Goal: Check status

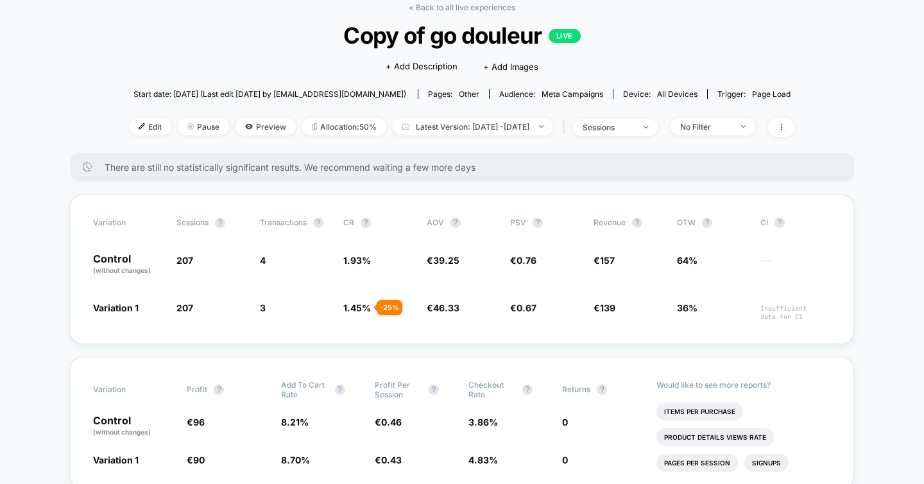
scroll to position [67, 0]
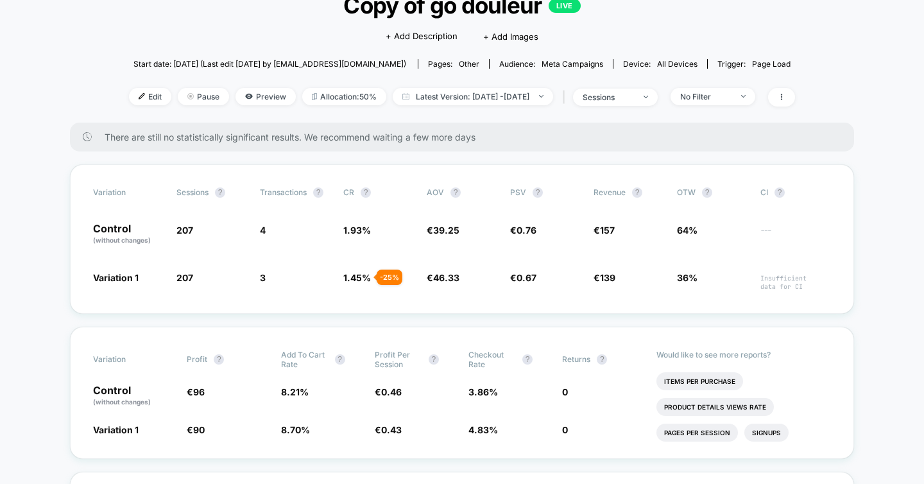
scroll to position [95, 0]
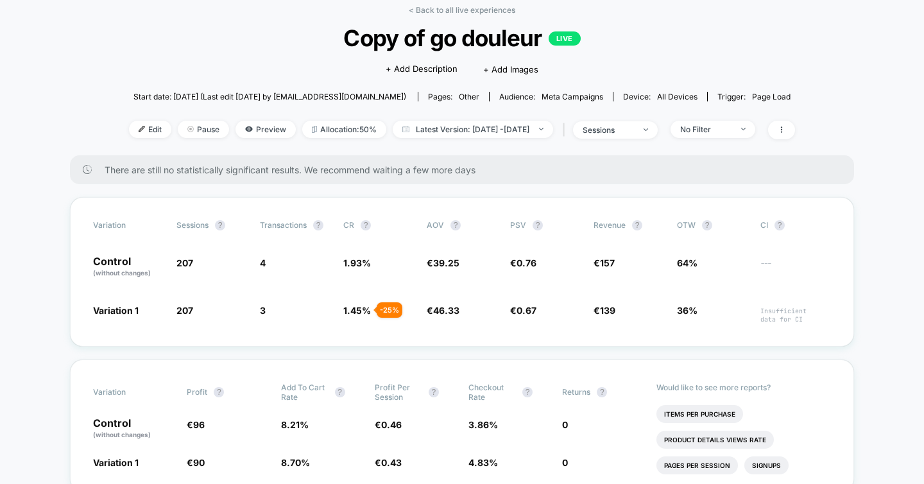
scroll to position [63, 0]
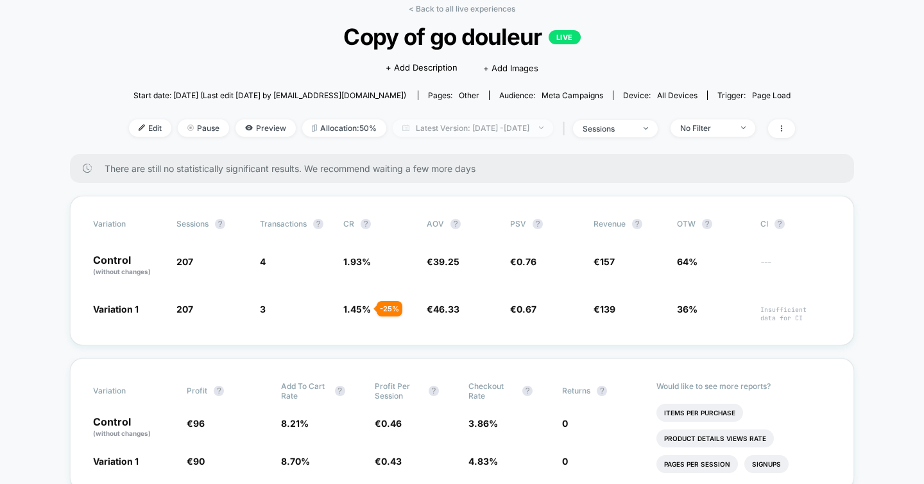
click at [467, 129] on span "Latest Version: [DATE] - [DATE]" at bounding box center [473, 127] width 160 height 17
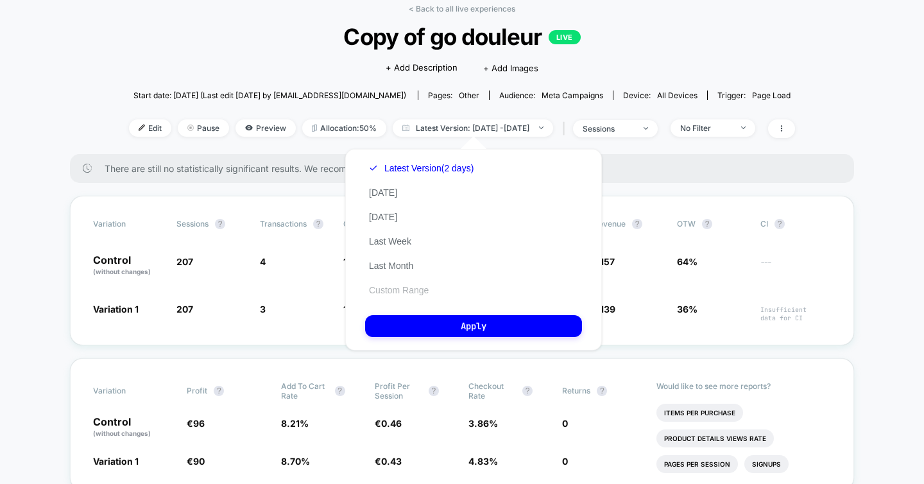
click at [391, 289] on button "Custom Range" at bounding box center [398, 290] width 67 height 12
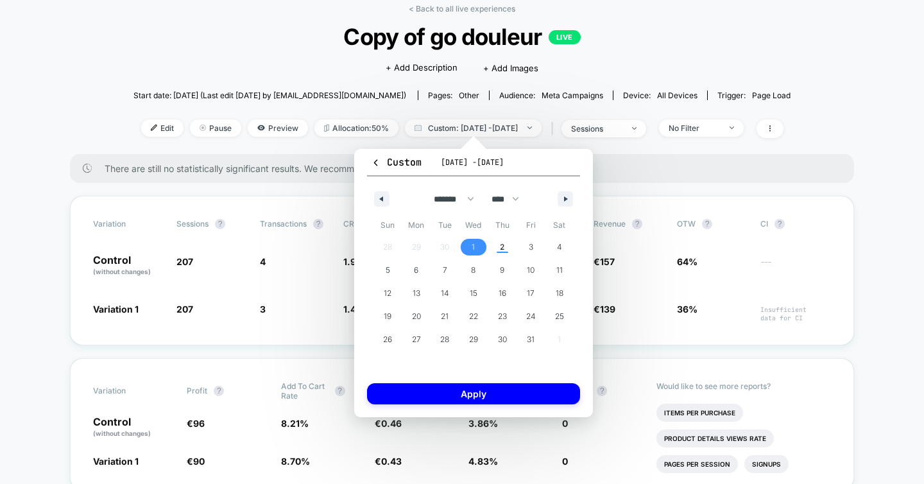
click at [474, 244] on span "1" at bounding box center [473, 247] width 3 height 23
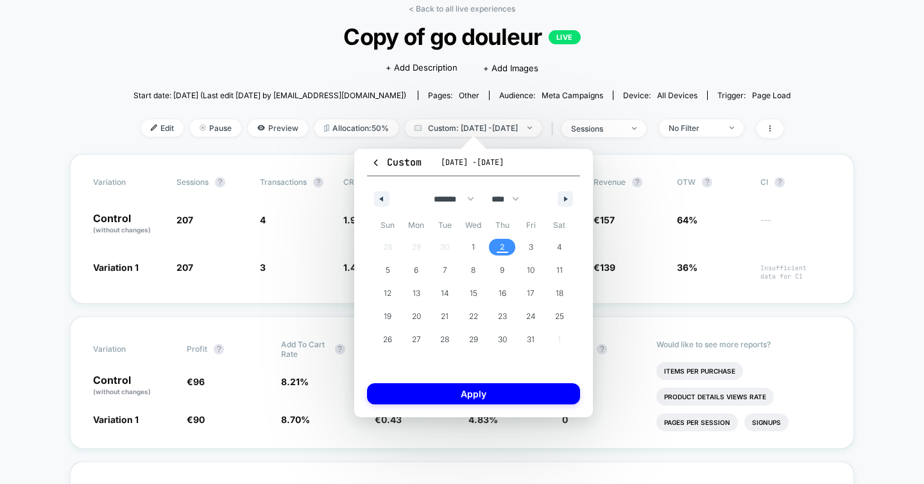
click at [499, 244] on span "2" at bounding box center [502, 247] width 29 height 17
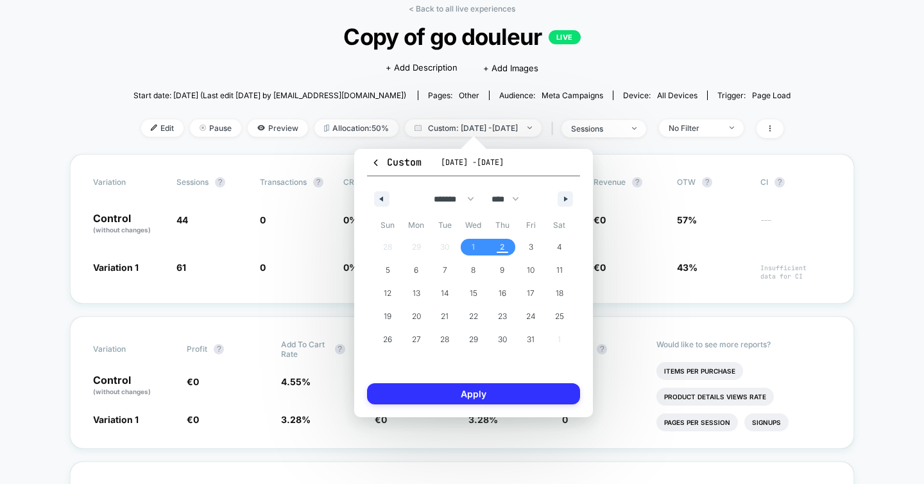
click at [472, 392] on button "Apply" at bounding box center [473, 393] width 213 height 21
